Goal: Answer question/provide support: Share knowledge or assist other users

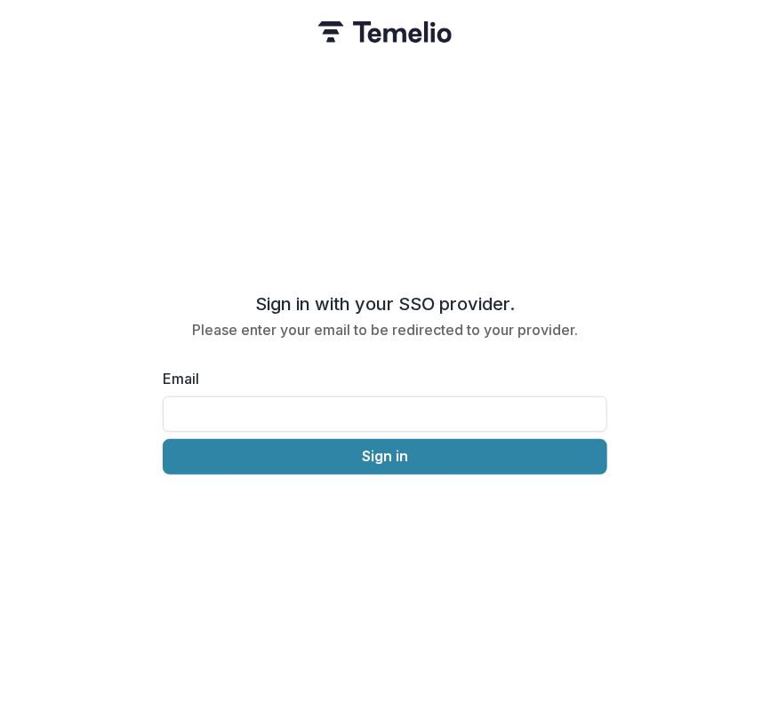
click at [343, 383] on div "Email" at bounding box center [385, 400] width 445 height 64
click at [341, 397] on input "Email" at bounding box center [385, 415] width 445 height 36
type input "**********"
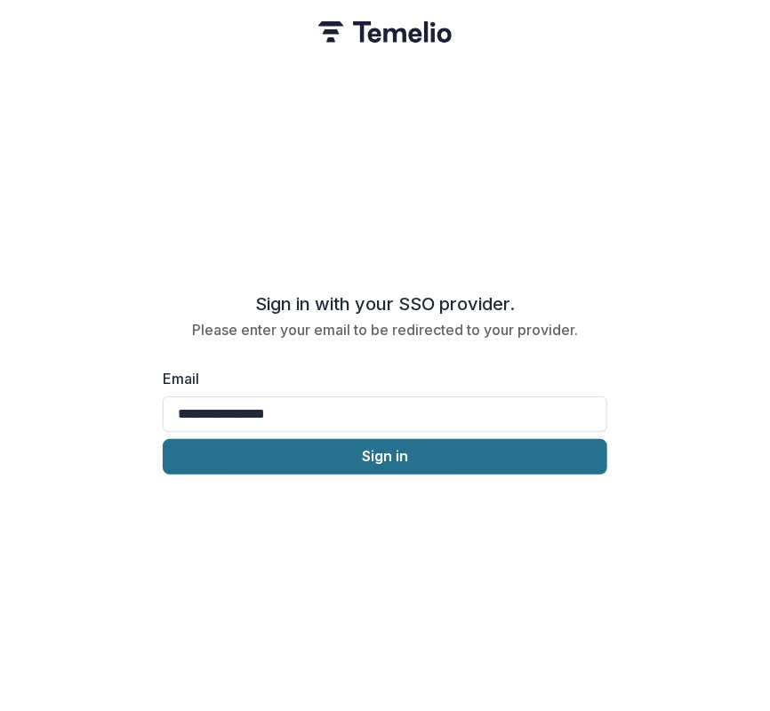
click at [326, 452] on button "Sign in" at bounding box center [385, 457] width 445 height 36
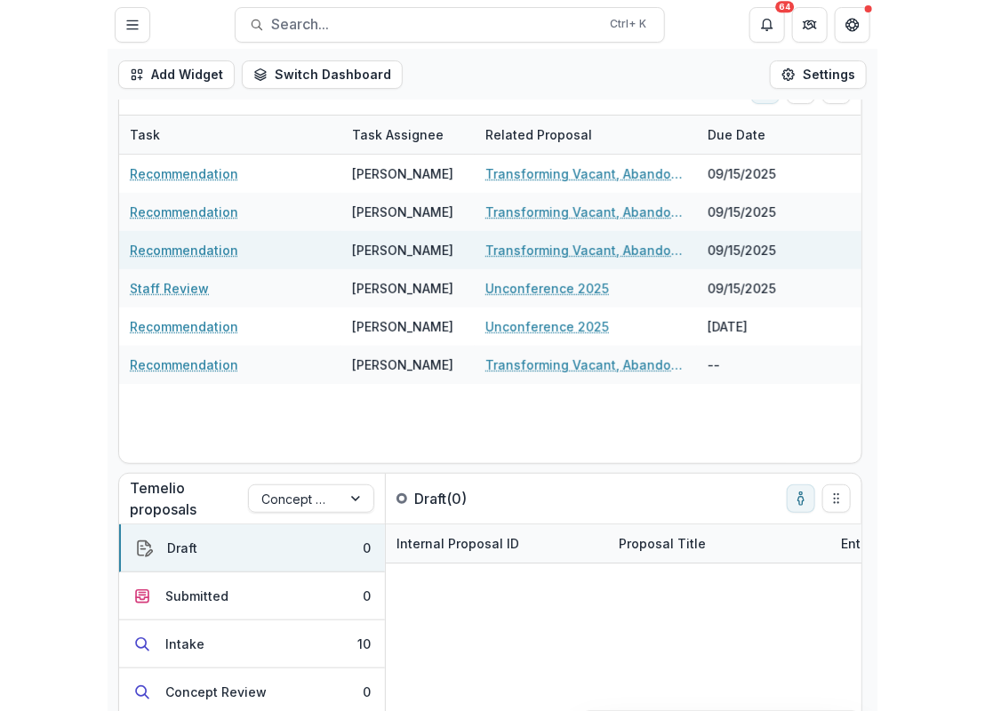
scroll to position [44, 0]
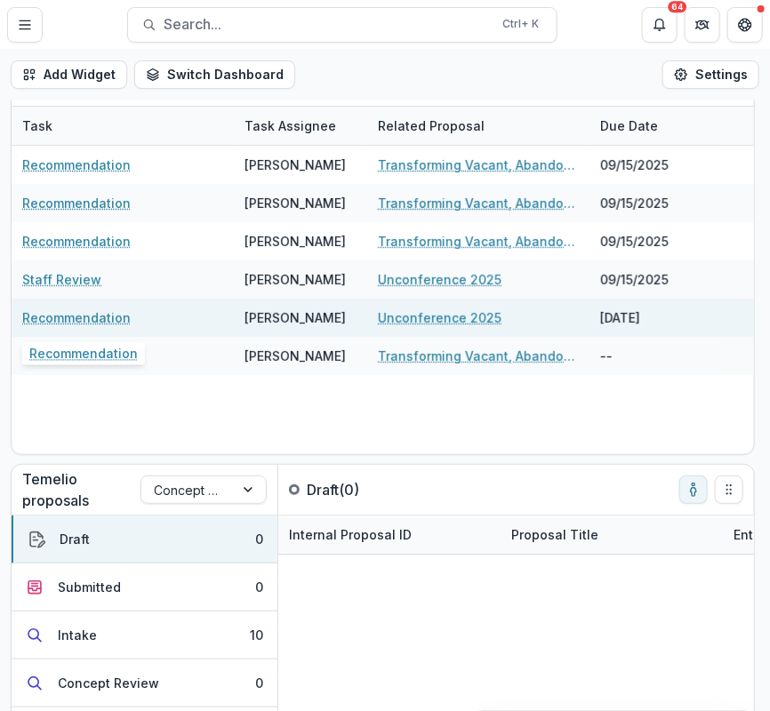
click at [103, 323] on link "Recommendation" at bounding box center [76, 318] width 108 height 19
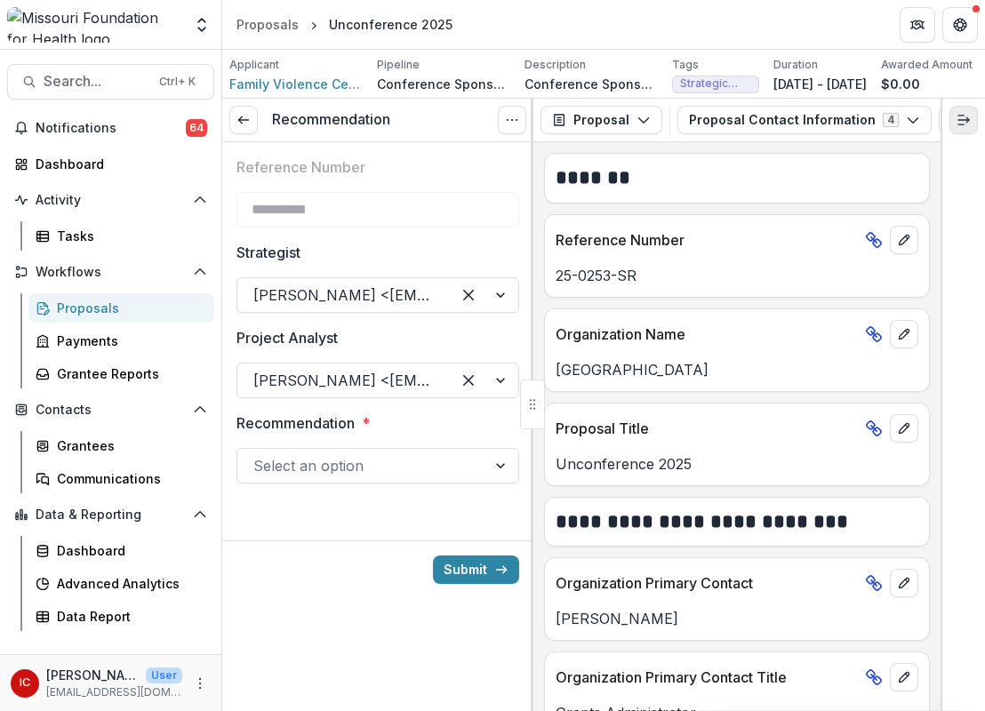
click at [769, 127] on icon "Expand right" at bounding box center [964, 120] width 14 height 14
click at [769, 132] on button "Proposal Contact Information 4" at bounding box center [805, 120] width 254 height 28
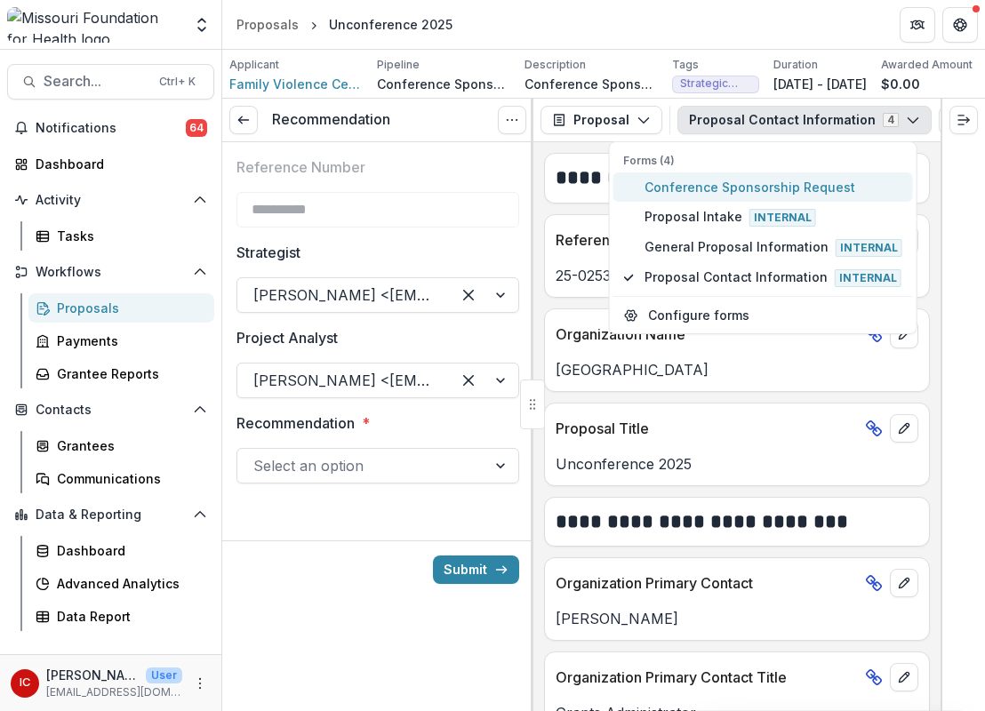
click at [769, 191] on span "Conference Sponsorship Request" at bounding box center [774, 187] width 258 height 19
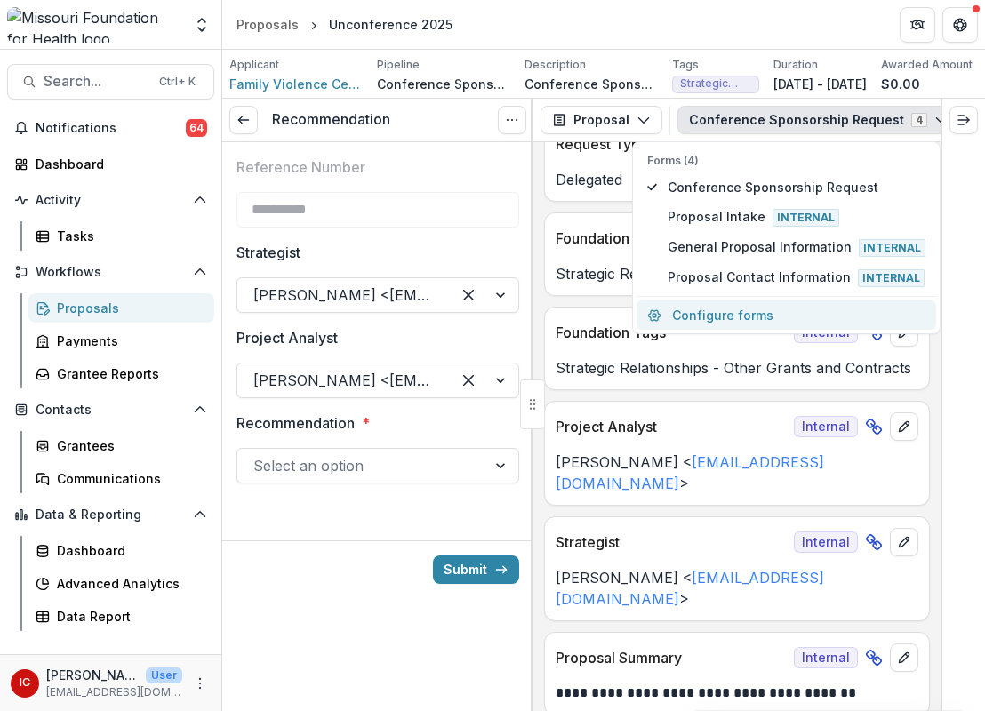
scroll to position [229, 0]
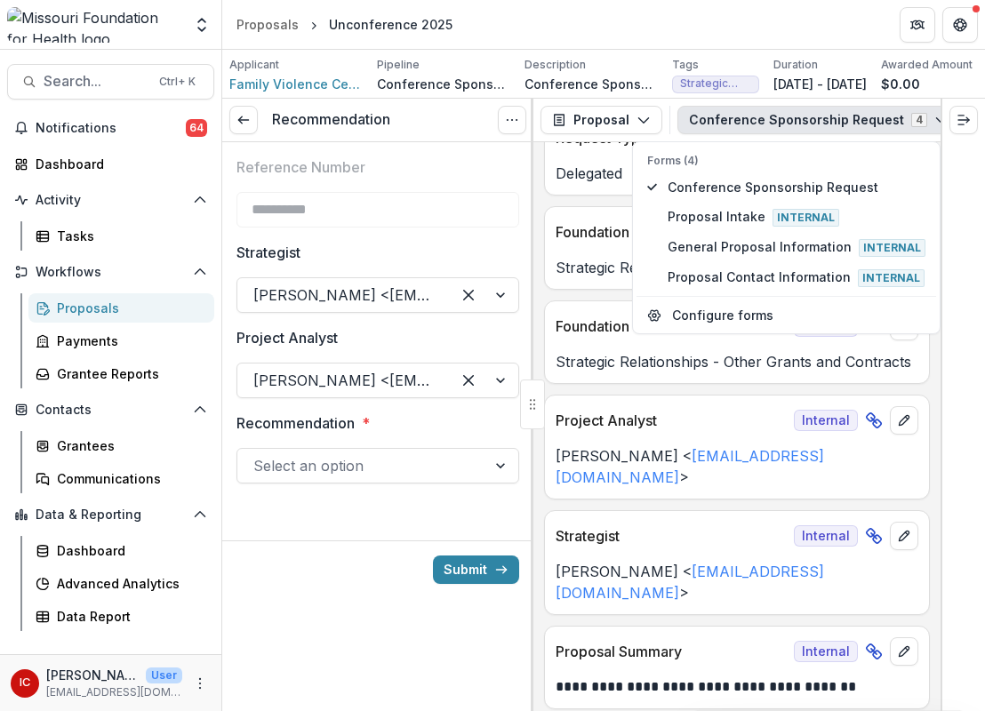
click at [769, 451] on div "**********" at bounding box center [737, 426] width 407 height 569
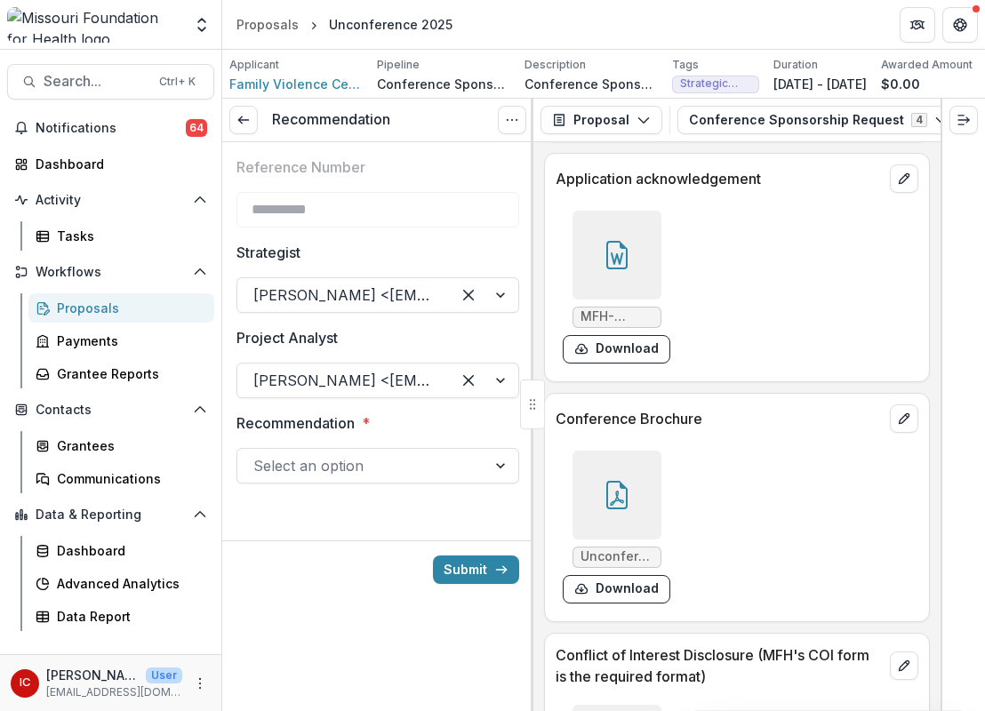
scroll to position [6810, 0]
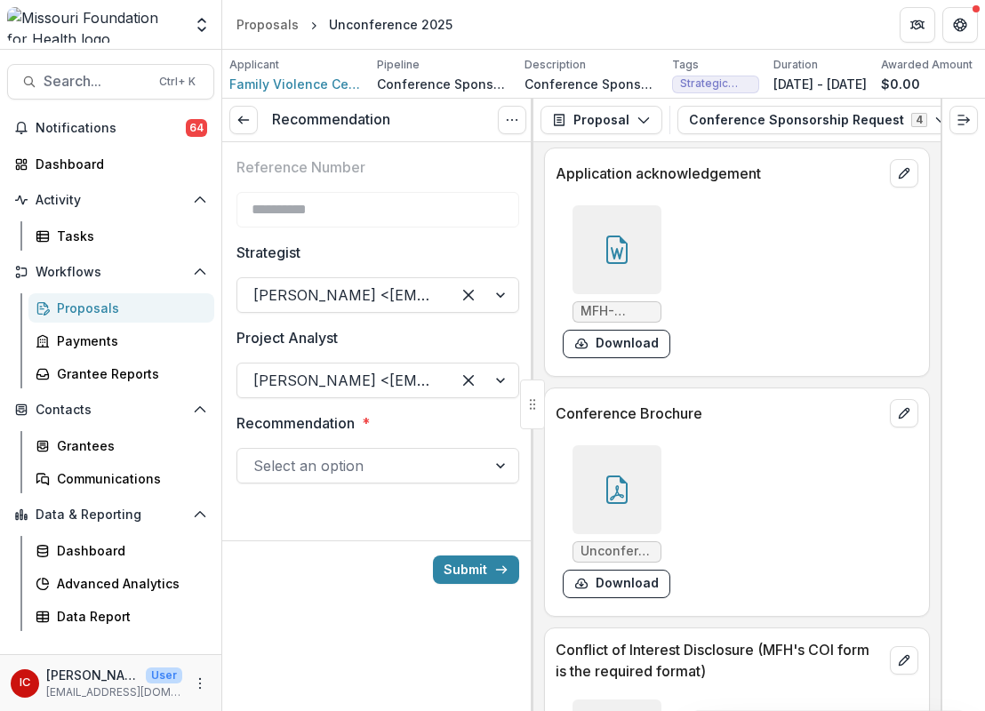
click at [631, 446] on div at bounding box center [617, 490] width 89 height 89
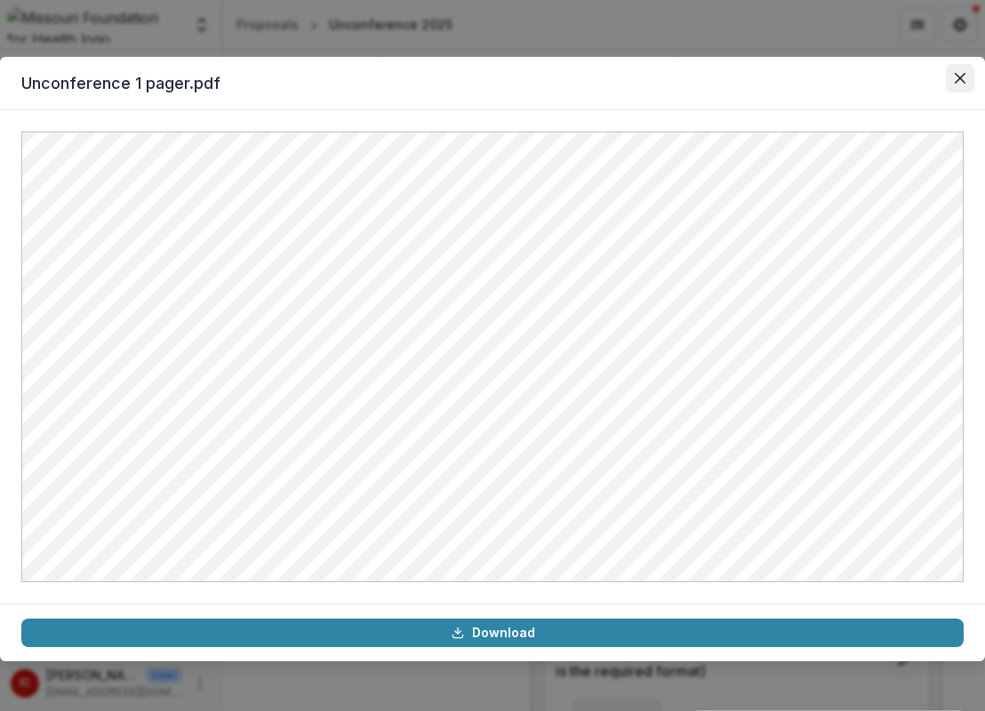
click at [769, 82] on icon "Close" at bounding box center [960, 78] width 11 height 11
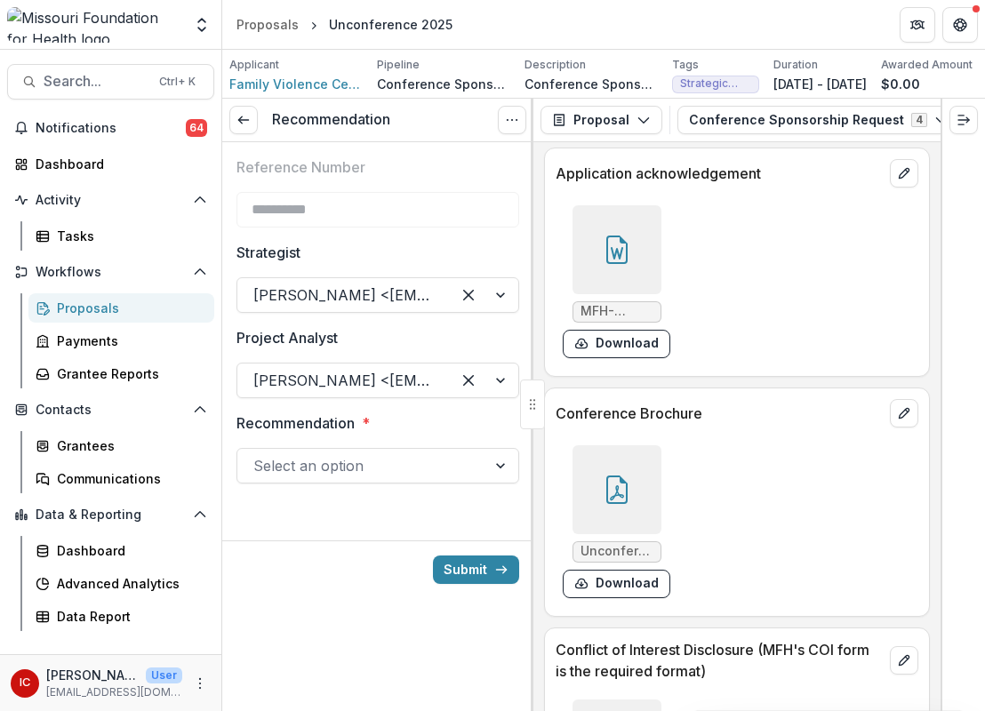
scroll to position [6859, 0]
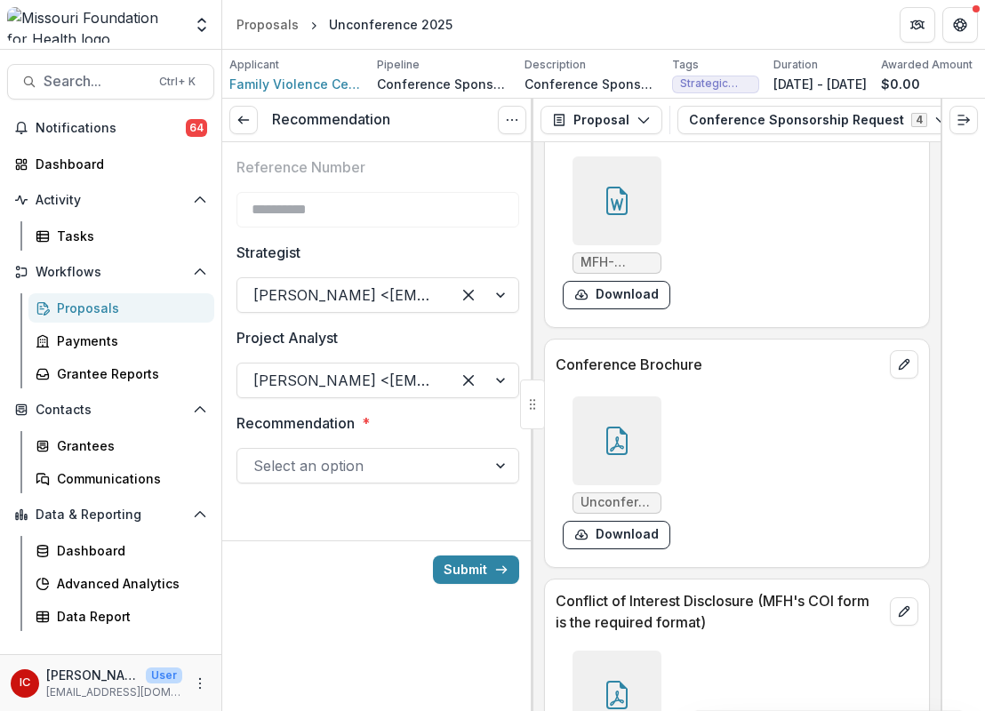
click at [638, 397] on div at bounding box center [617, 441] width 89 height 89
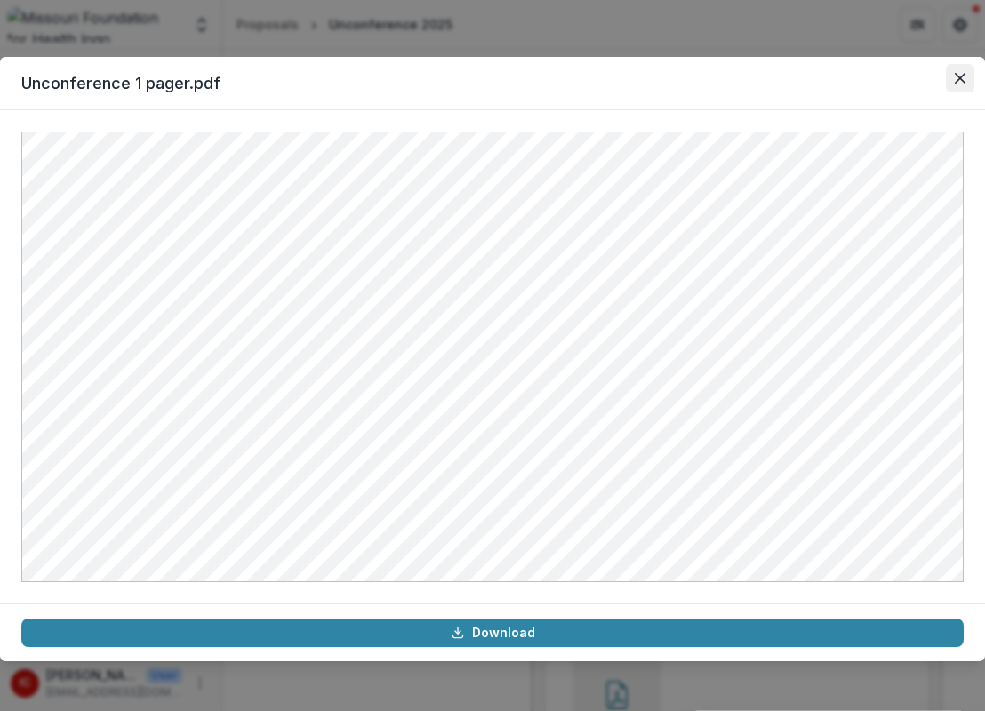
click at [769, 85] on button "Close" at bounding box center [960, 78] width 28 height 28
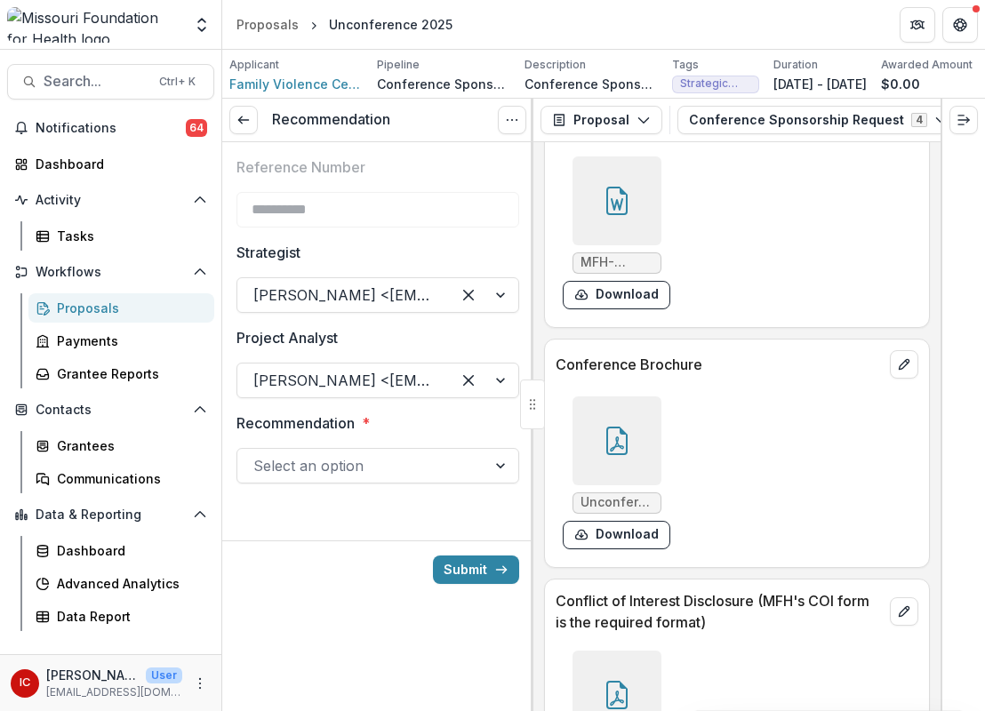
click at [359, 473] on div at bounding box center [361, 466] width 217 height 25
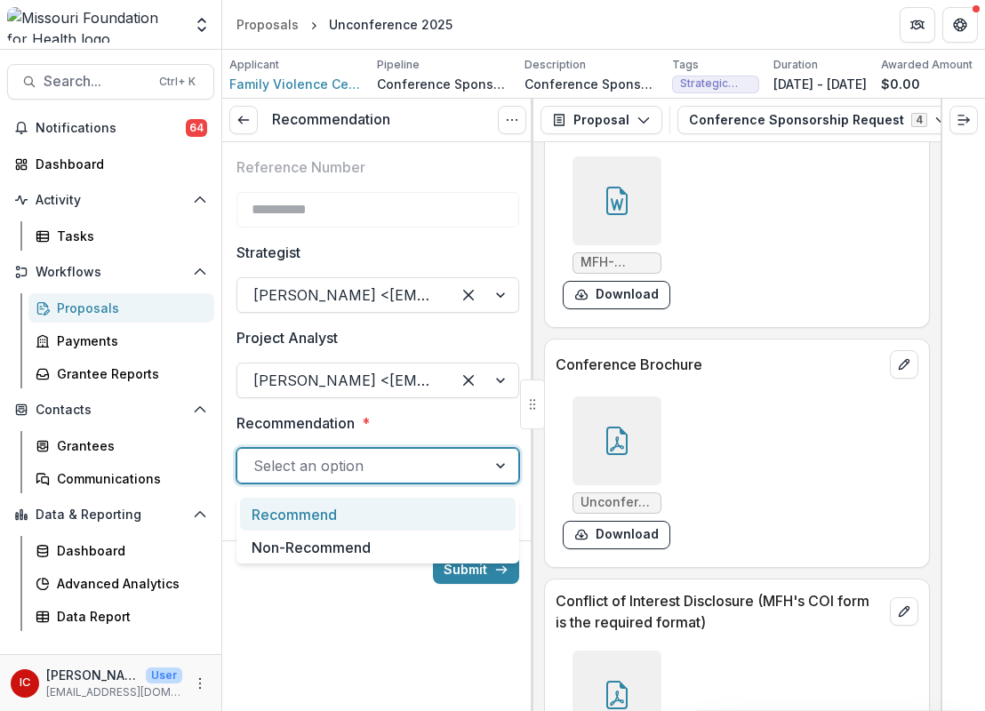
click at [342, 522] on div "Recommend" at bounding box center [378, 514] width 276 height 33
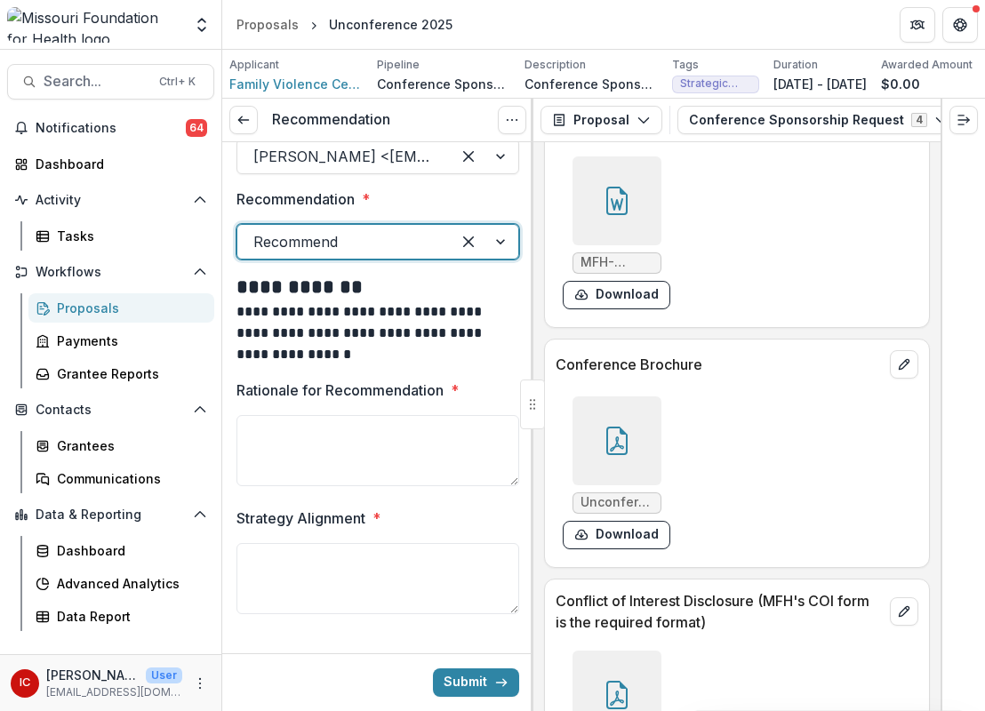
scroll to position [256, 0]
